Goal: Navigation & Orientation: Find specific page/section

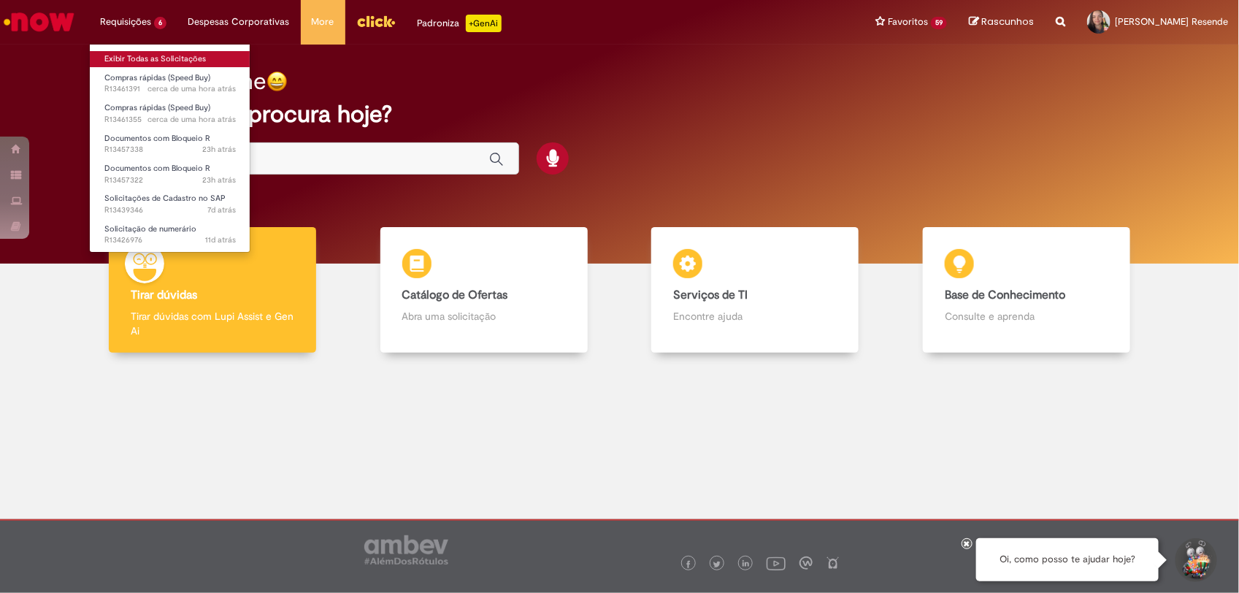
click at [154, 60] on link "Exibir Todas as Solicitações" at bounding box center [170, 59] width 161 height 16
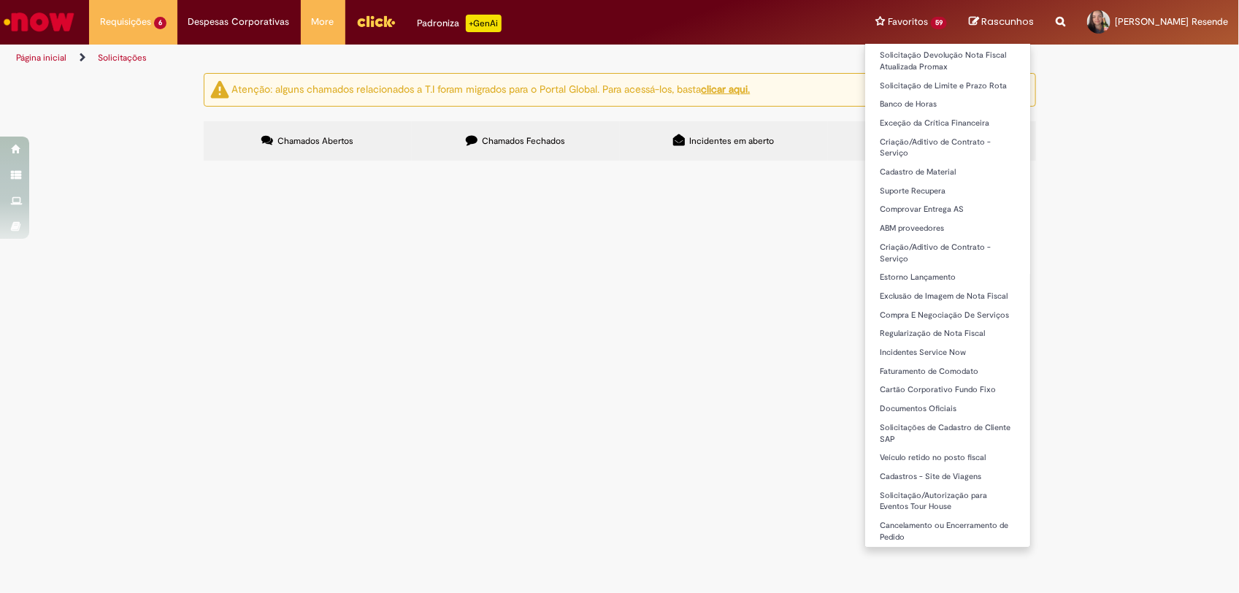
scroll to position [150, 0]
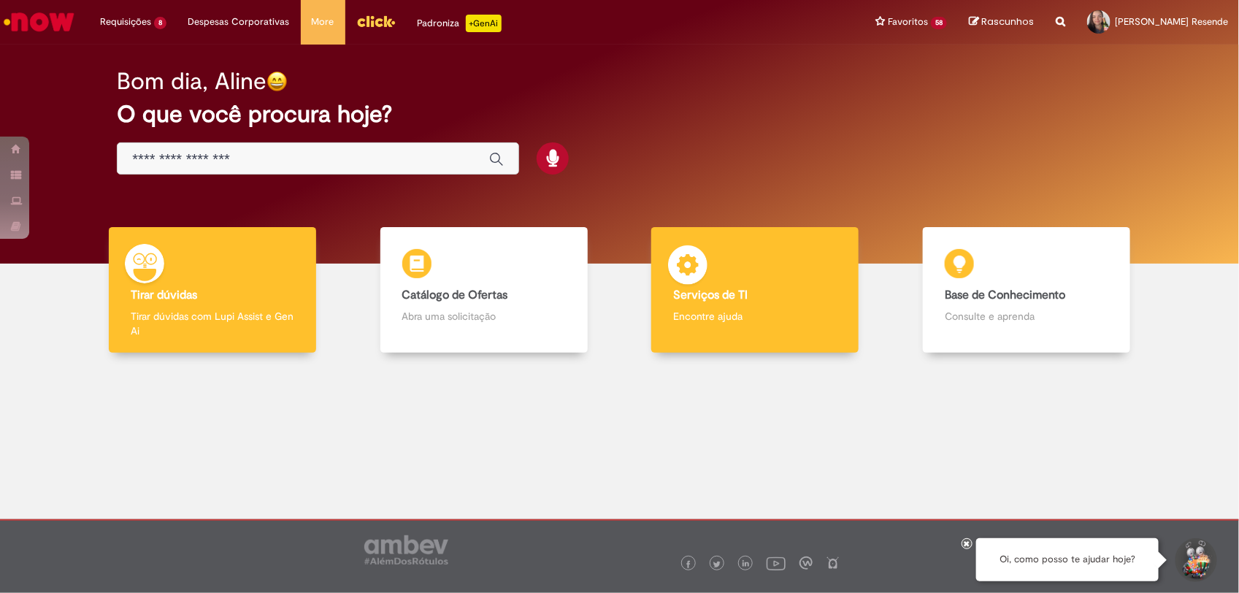
click at [735, 290] on b "Serviços de TI" at bounding box center [710, 295] width 74 height 15
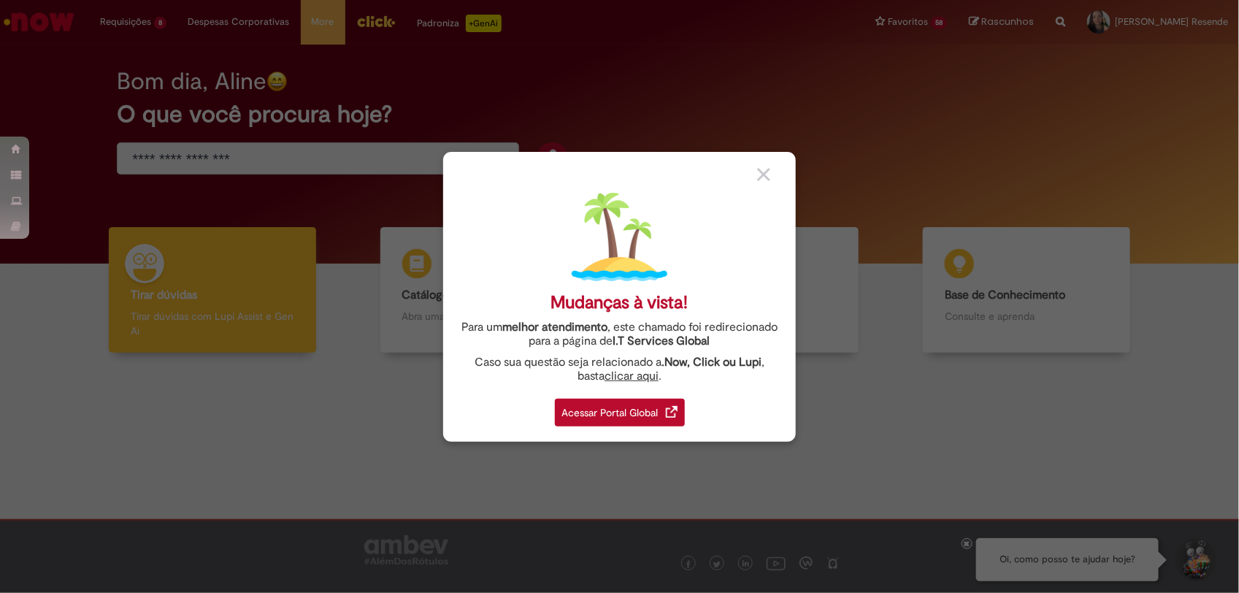
click at [567, 417] on div "Acessar Portal Global" at bounding box center [620, 413] width 130 height 28
